Goal: Find specific page/section: Find specific page/section

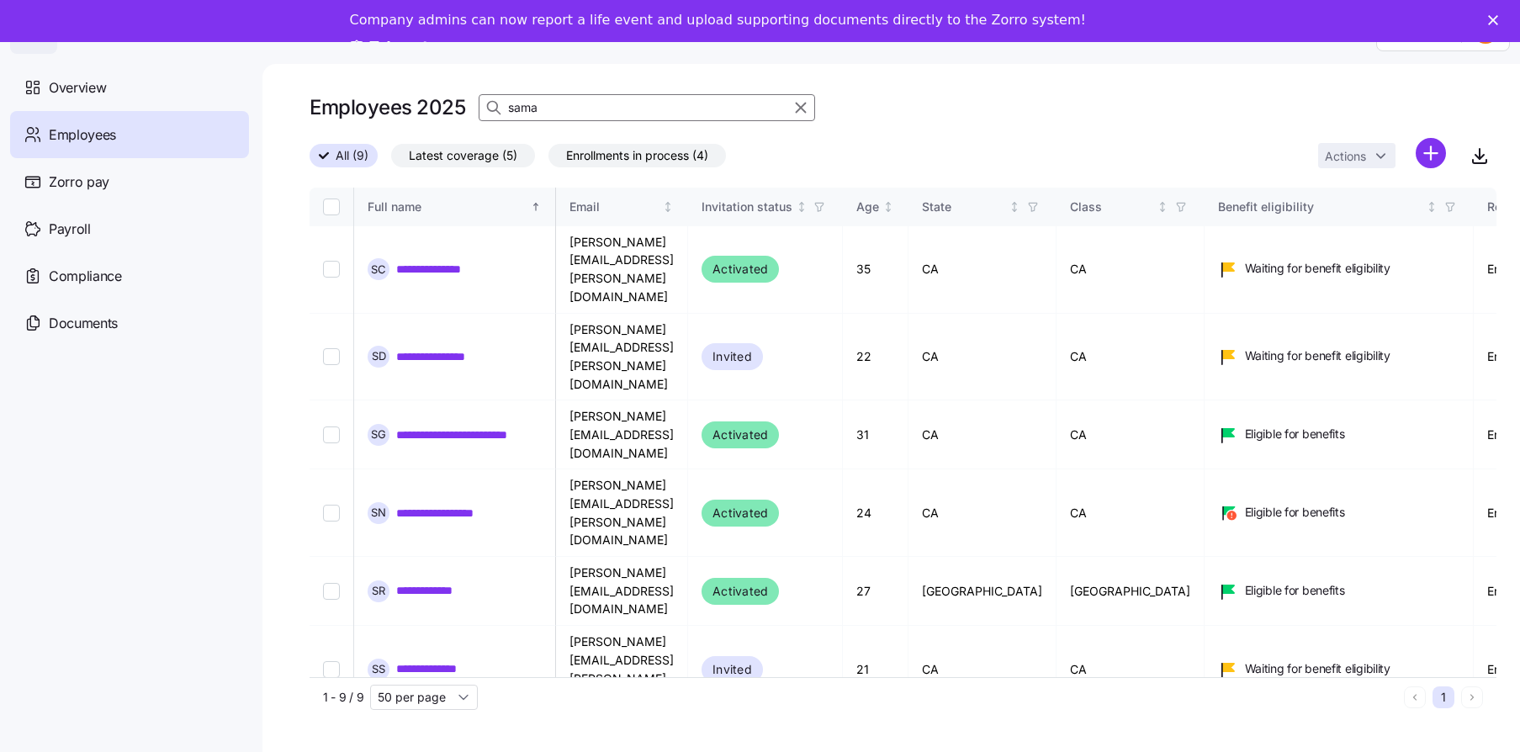
scroll to position [0, 754]
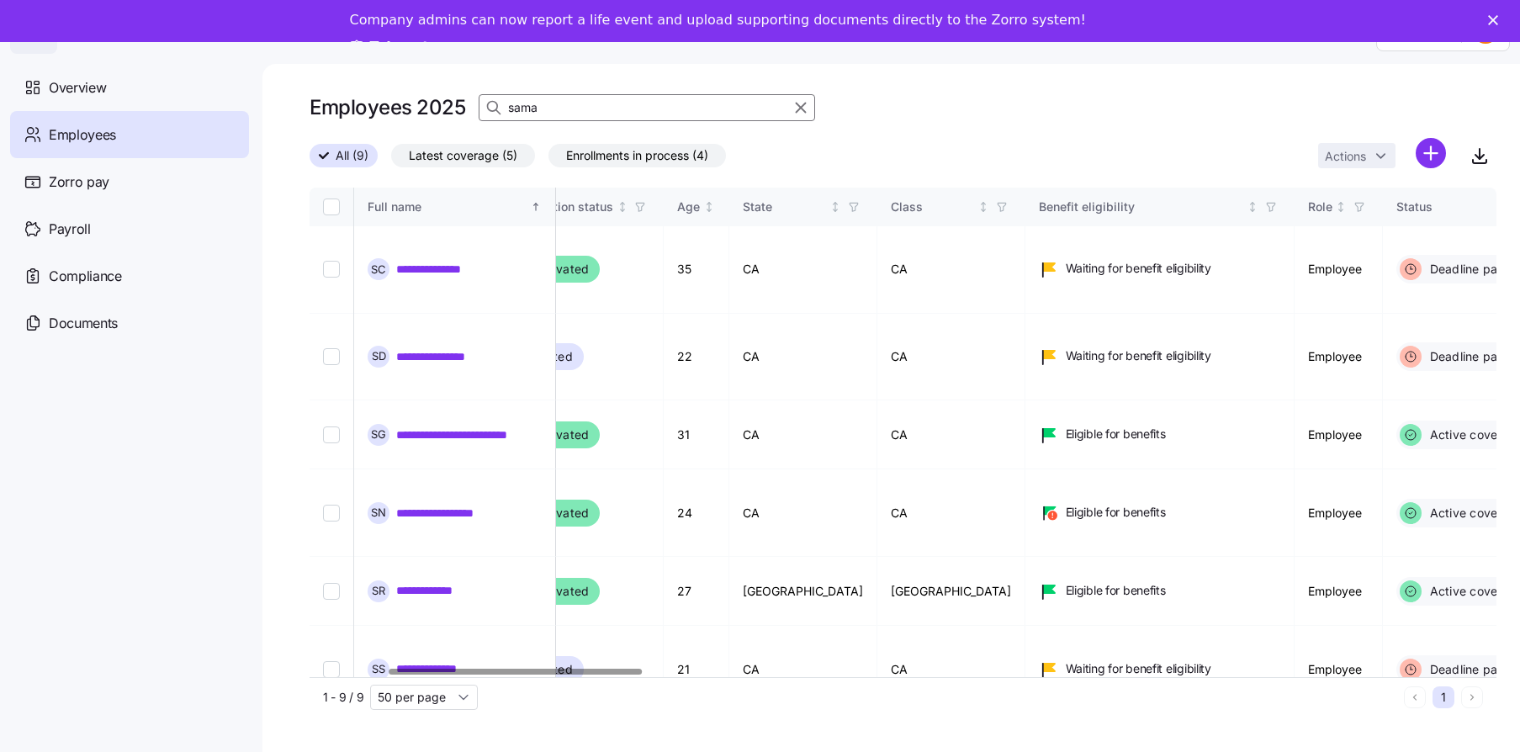
scroll to position [0, 0]
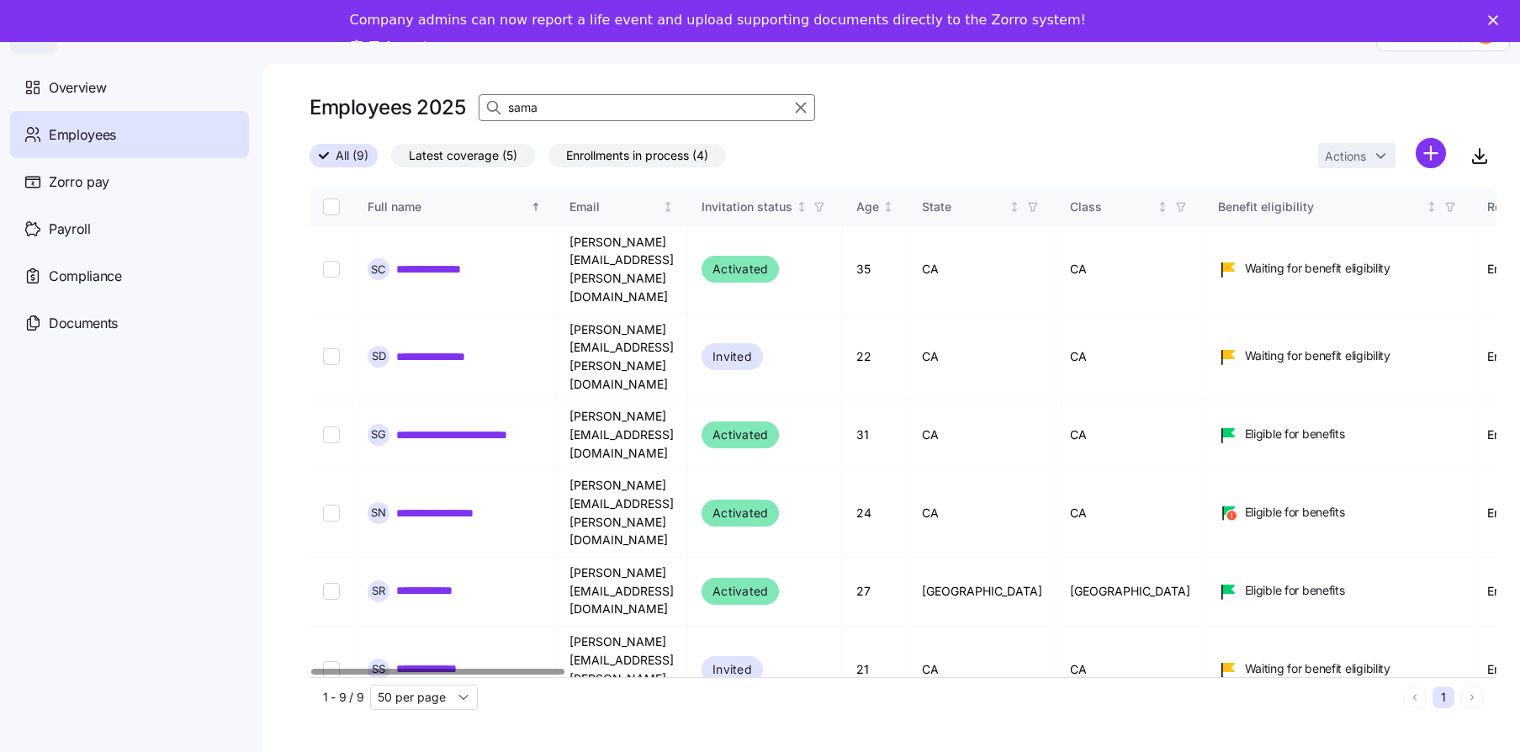
click at [311, 669] on div at bounding box center [437, 672] width 253 height 6
checkbox input "false"
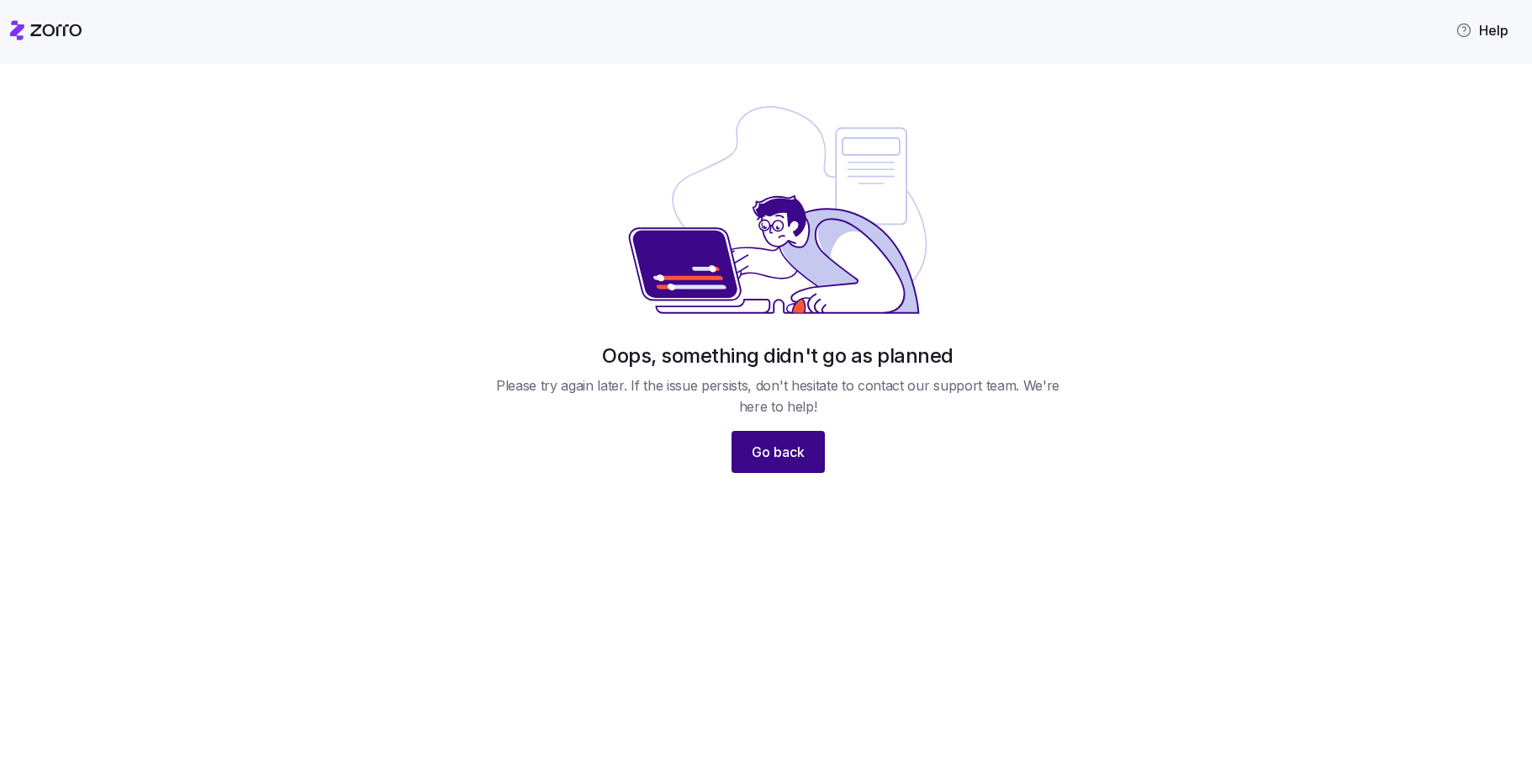
click at [778, 453] on span "Go back" at bounding box center [778, 452] width 53 height 20
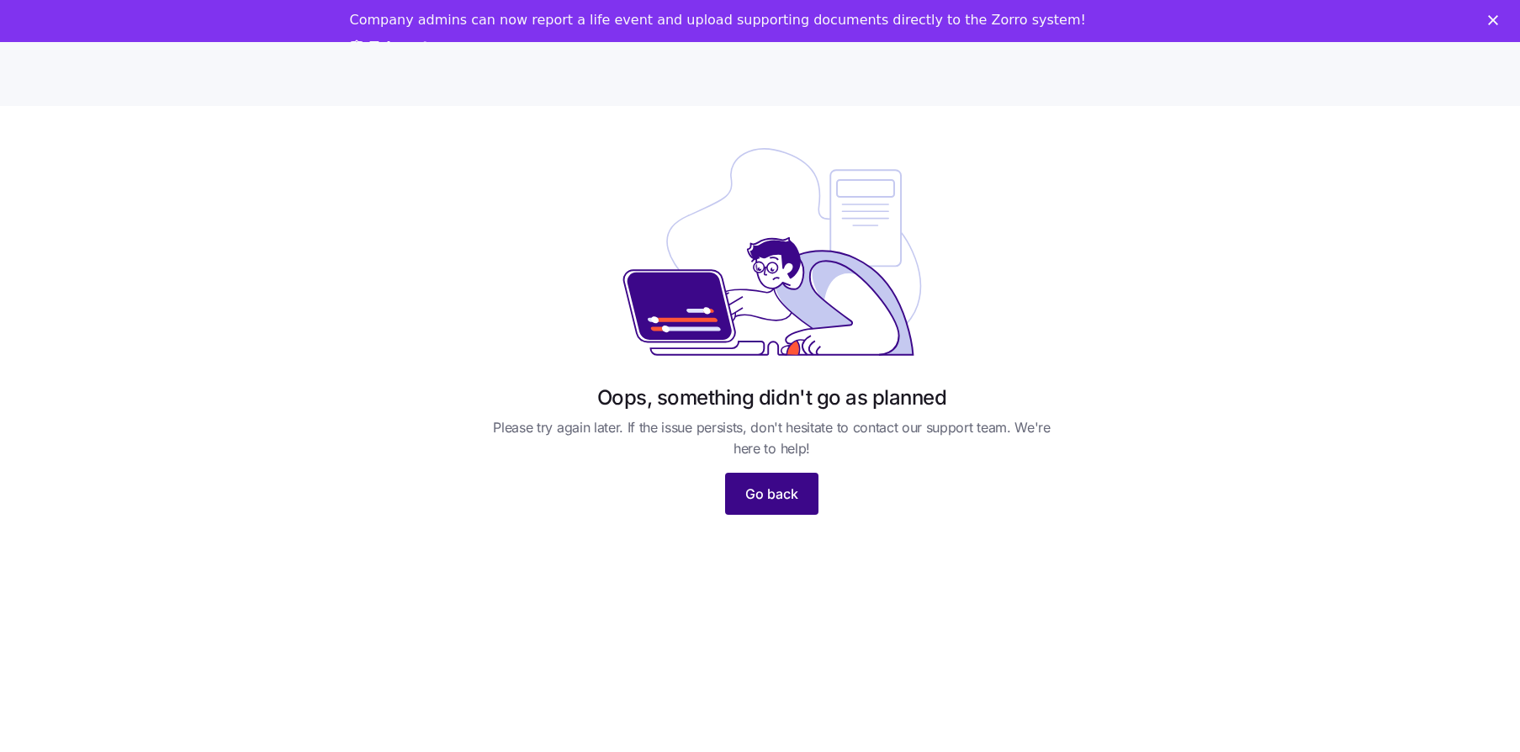
click at [786, 491] on span "Go back" at bounding box center [771, 494] width 53 height 20
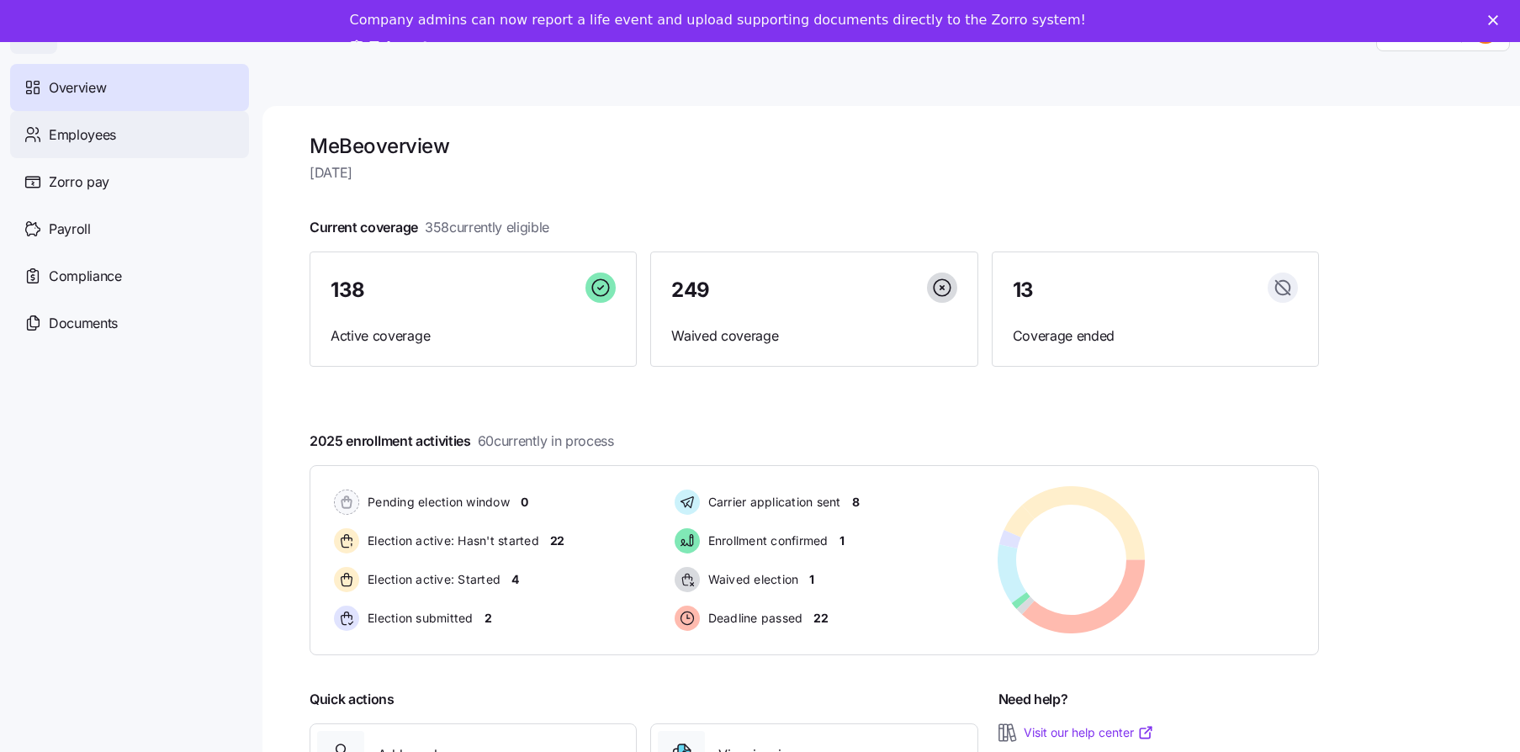
click at [199, 140] on div "Employees" at bounding box center [129, 134] width 239 height 47
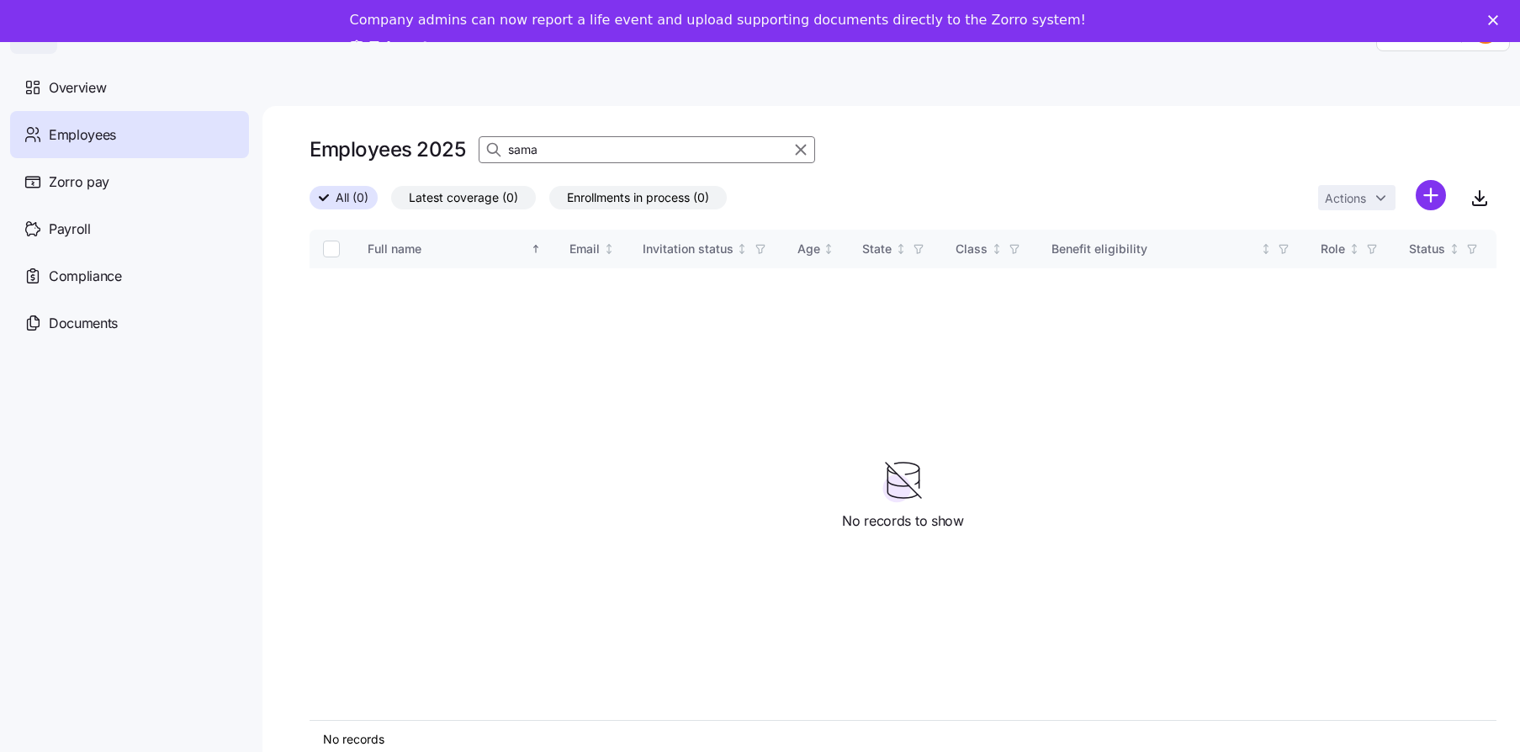
click at [653, 151] on input "sama" at bounding box center [647, 149] width 336 height 27
click at [800, 150] on icon "button" at bounding box center [800, 150] width 9 height 9
click at [499, 146] on icon "button" at bounding box center [495, 149] width 17 height 17
type input "sam"
click at [92, 98] on div "Overview" at bounding box center [129, 87] width 239 height 47
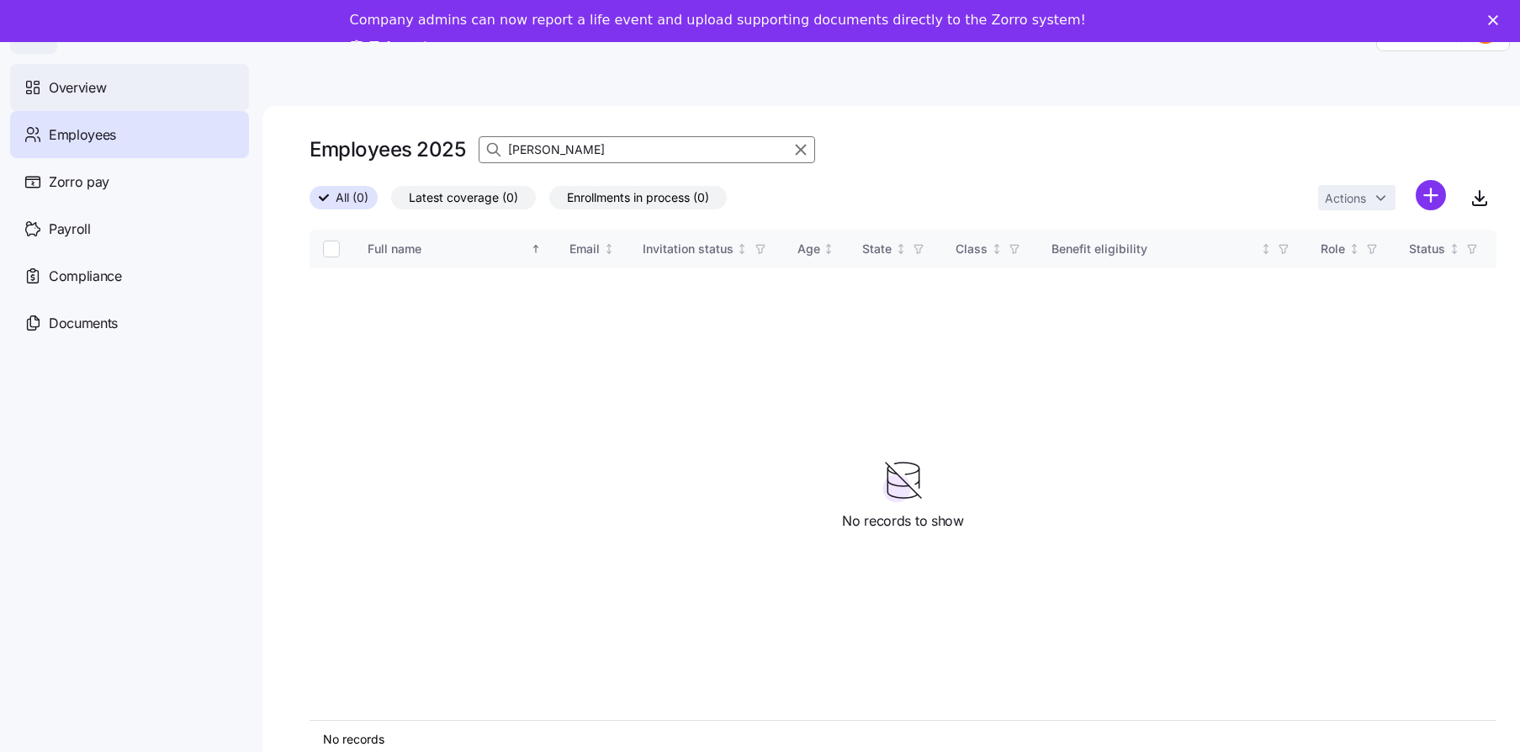
click at [74, 81] on span "Overview" at bounding box center [77, 87] width 57 height 21
click at [1498, 17] on polygon "Close" at bounding box center [1493, 20] width 10 height 10
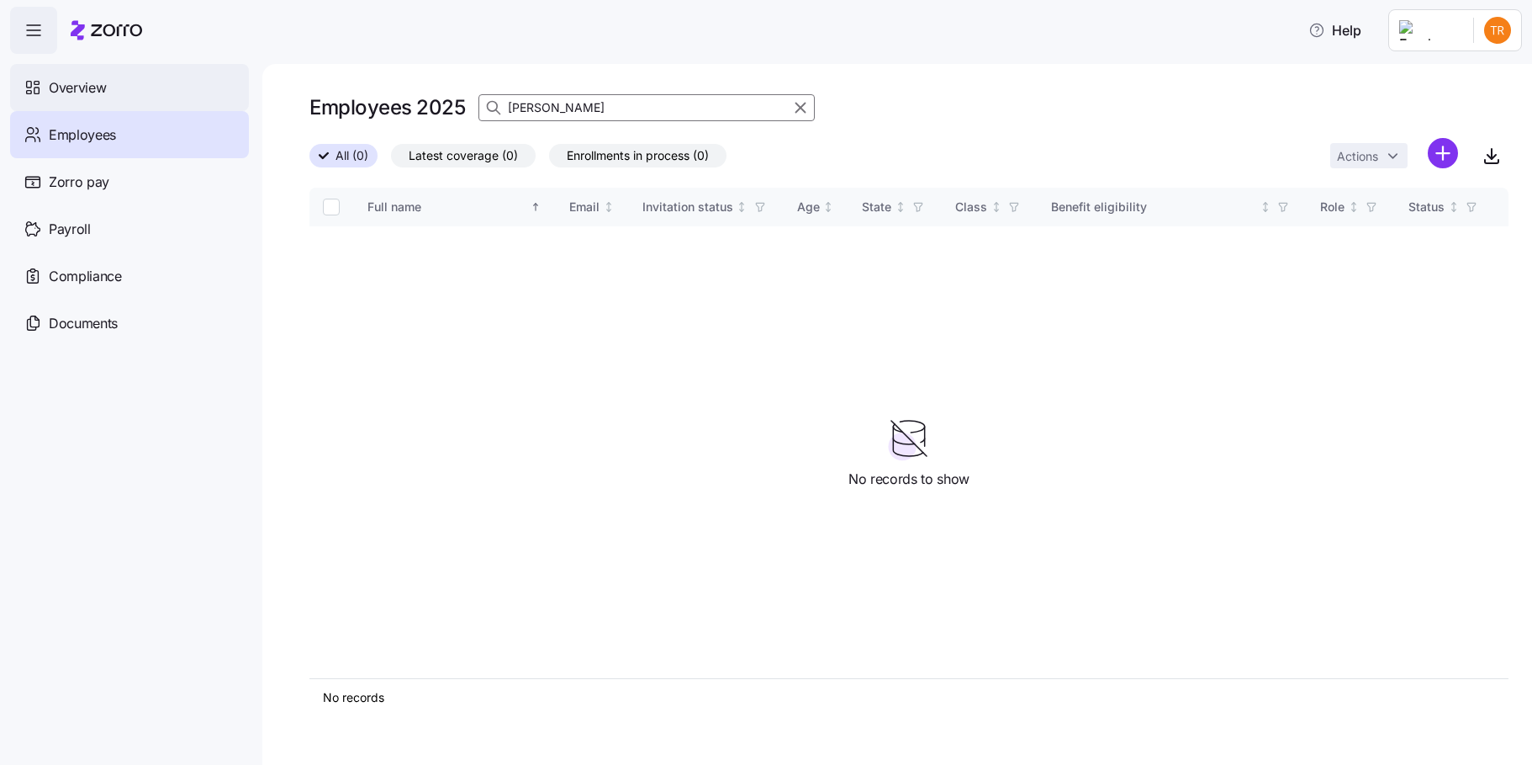
click at [118, 93] on div "Overview" at bounding box center [129, 87] width 239 height 47
click at [160, 82] on div "Overview" at bounding box center [129, 87] width 239 height 47
